Goal: Task Accomplishment & Management: Use online tool/utility

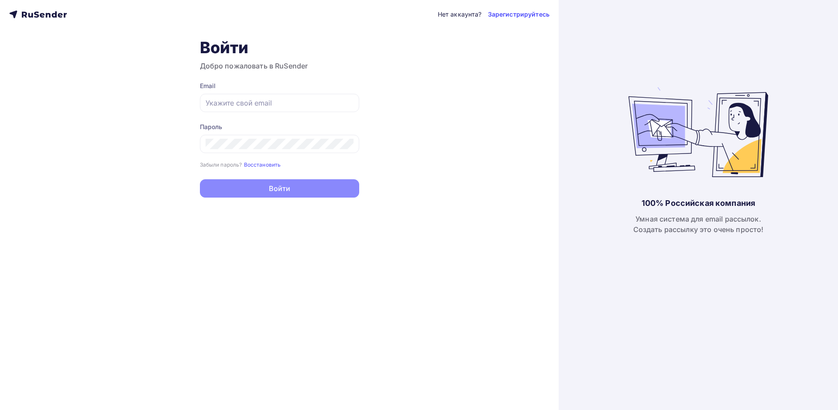
type input "[PERSON_NAME][EMAIL_ADDRESS][PERSON_NAME][DOMAIN_NAME]"
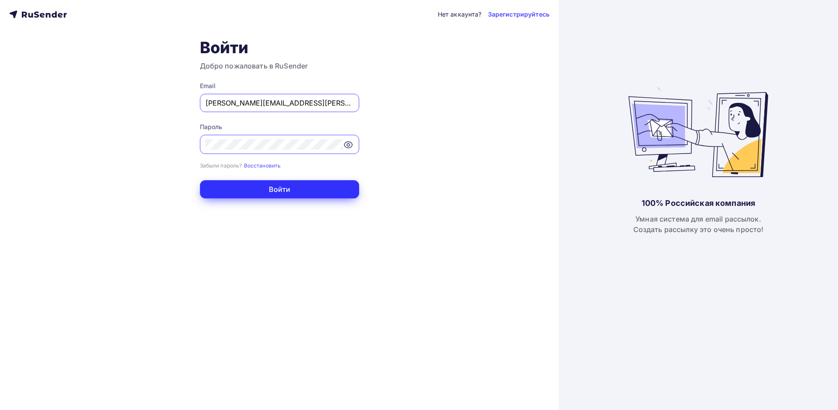
click at [297, 190] on button "Войти" at bounding box center [279, 189] width 159 height 18
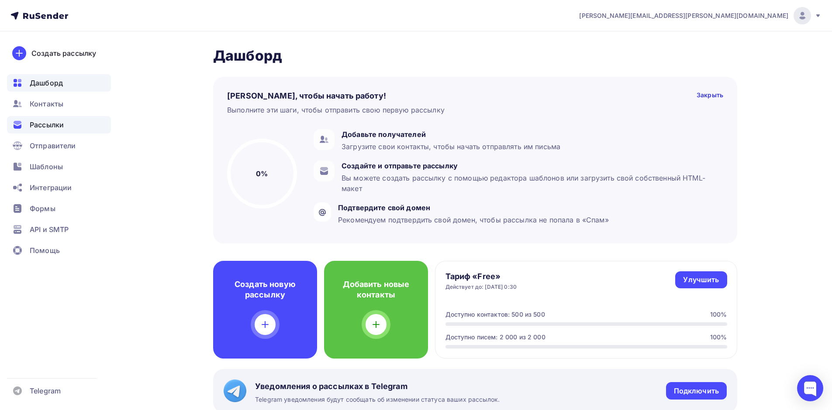
click at [57, 126] on span "Рассылки" at bounding box center [47, 125] width 34 height 10
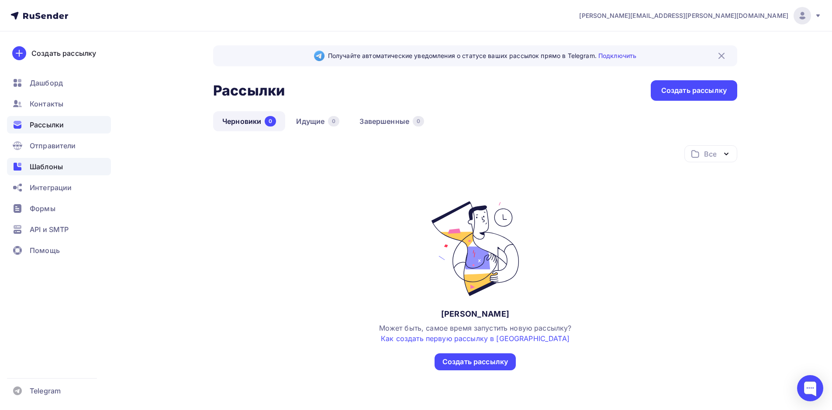
click at [58, 167] on span "Шаблоны" at bounding box center [46, 167] width 33 height 10
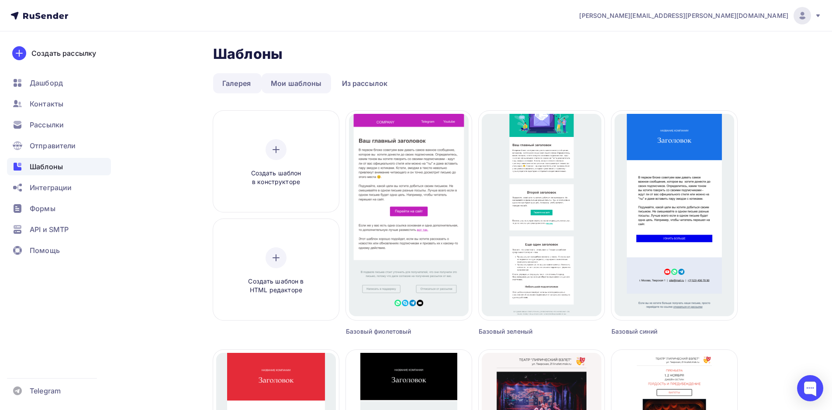
click at [305, 86] on link "Мои шаблоны" at bounding box center [296, 83] width 69 height 20
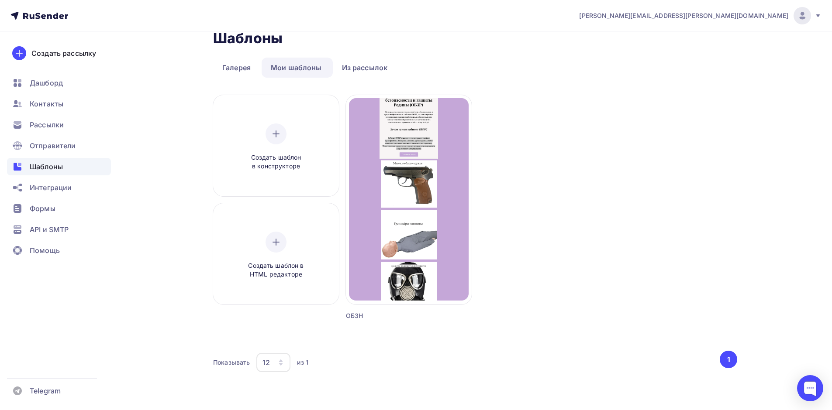
scroll to position [24, 0]
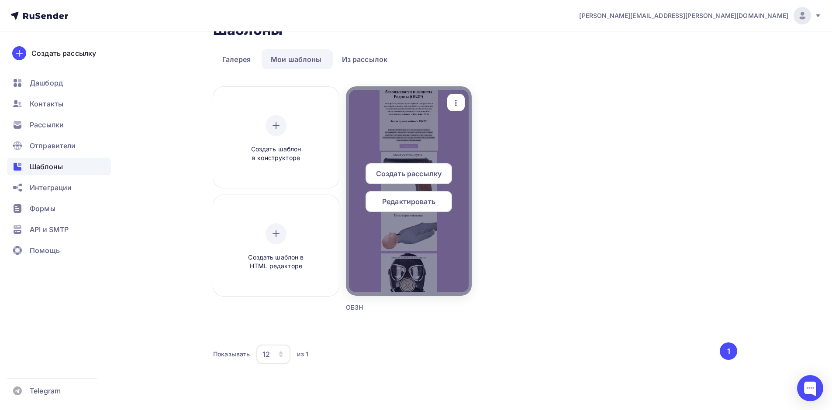
click at [397, 135] on div at bounding box center [409, 191] width 126 height 210
click at [413, 121] on div at bounding box center [409, 191] width 126 height 210
click at [459, 105] on icon "button" at bounding box center [456, 103] width 10 height 10
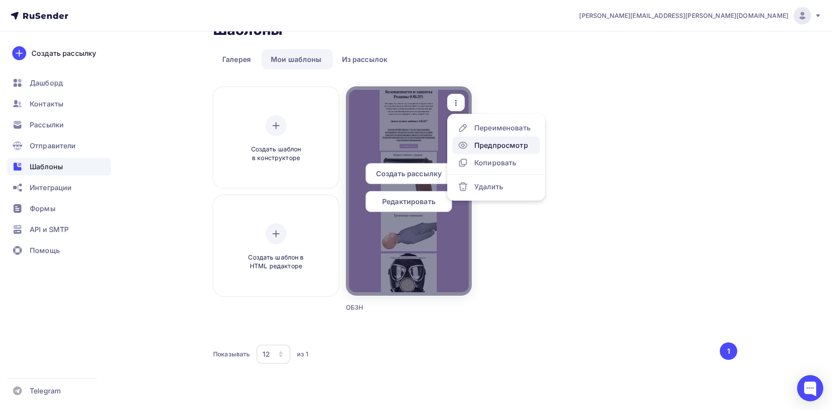
click at [497, 143] on div "Предпросмотр" at bounding box center [501, 145] width 54 height 10
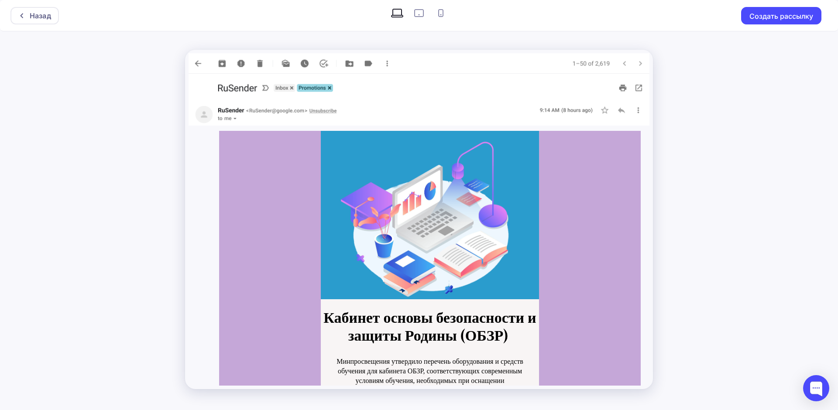
click at [722, 67] on div "Назад Создать рассылку" at bounding box center [419, 205] width 838 height 410
click at [26, 10] on div "Назад" at bounding box center [34, 15] width 48 height 17
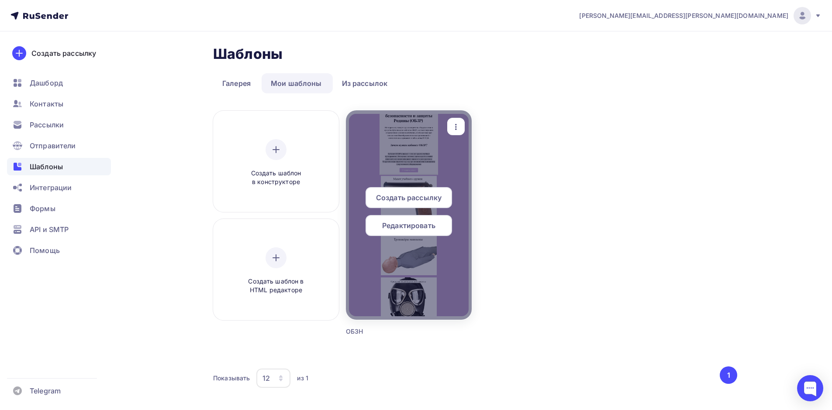
click at [410, 227] on span "Редактировать" at bounding box center [408, 226] width 53 height 10
